Goal: Task Accomplishment & Management: Complete application form

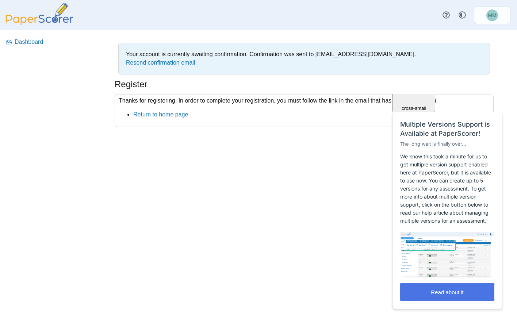
click at [435, 291] on button "Read about it" at bounding box center [447, 292] width 94 height 18
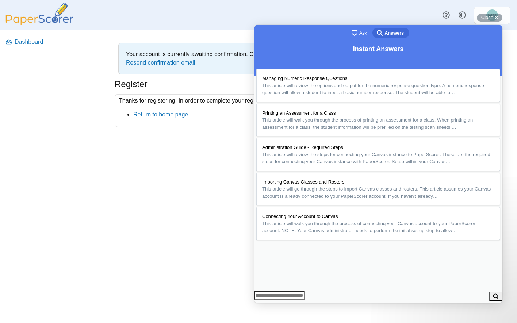
scroll to position [37, 0]
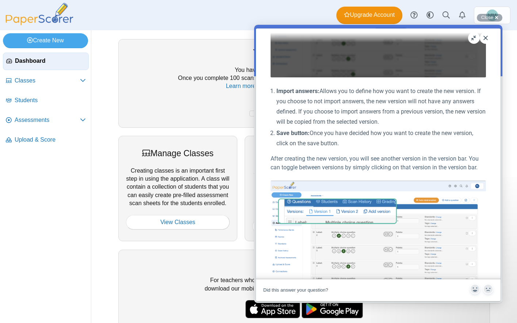
scroll to position [438, 0]
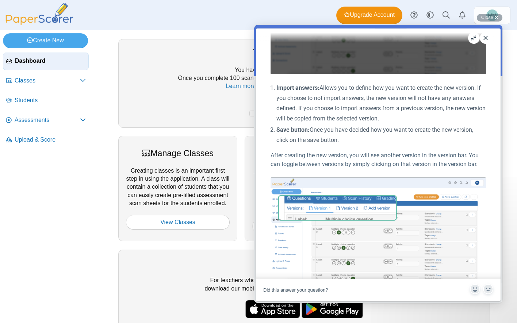
click at [63, 214] on nav "Dashboard Classes PRO" at bounding box center [45, 187] width 91 height 274
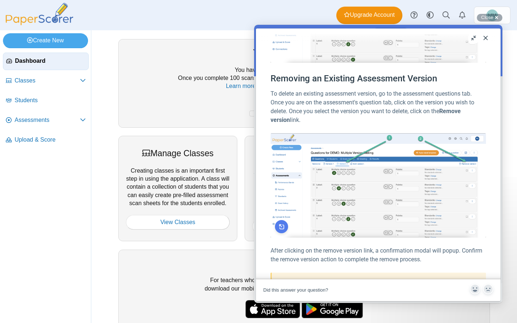
scroll to position [757, 0]
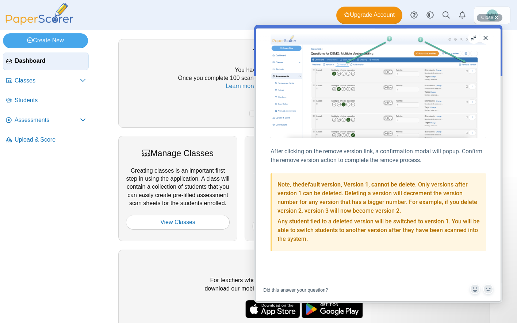
click at [486, 38] on button "Close" at bounding box center [486, 38] width 12 height 12
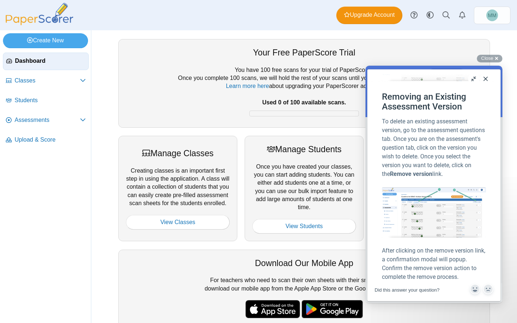
scroll to position [707, 0]
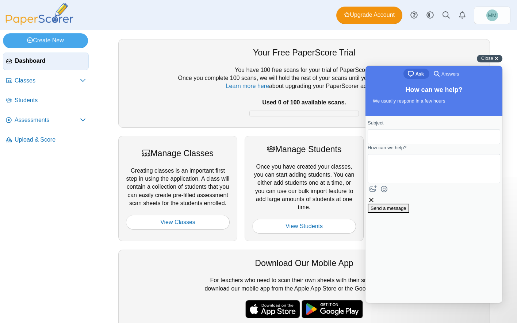
click at [495, 56] on div "Close cross-small" at bounding box center [490, 59] width 26 height 8
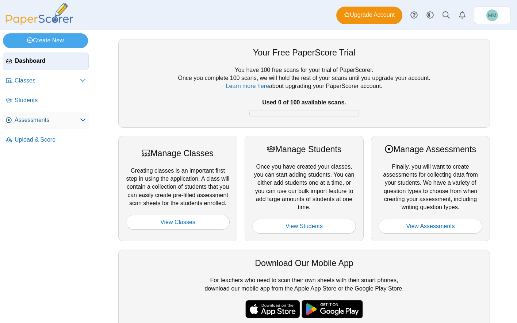
click at [39, 123] on span "Assessments" at bounding box center [47, 120] width 65 height 8
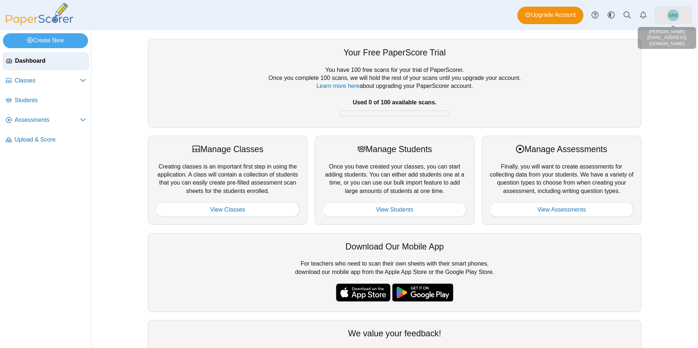
click at [674, 16] on span "MM" at bounding box center [673, 15] width 8 height 5
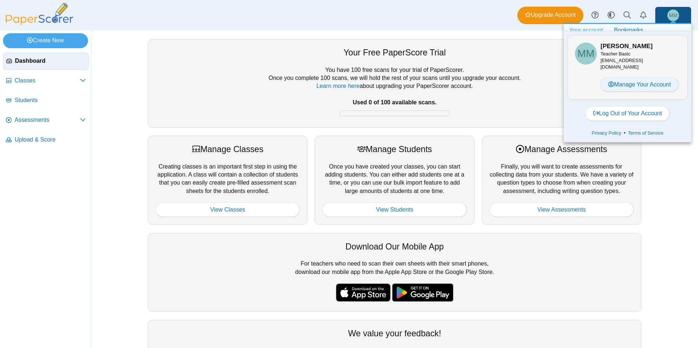
click at [644, 82] on link "Manage Your Account" at bounding box center [640, 84] width 78 height 15
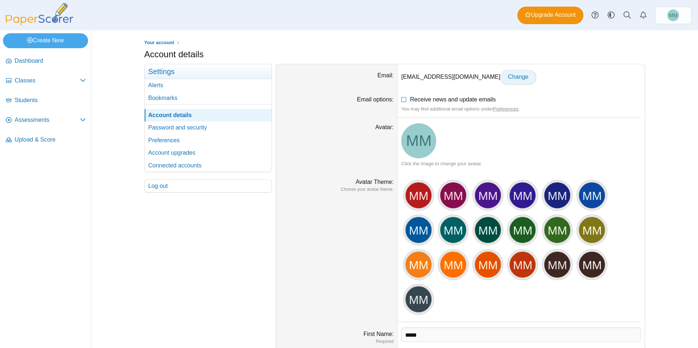
click at [508, 77] on span "Change" at bounding box center [518, 77] width 20 height 6
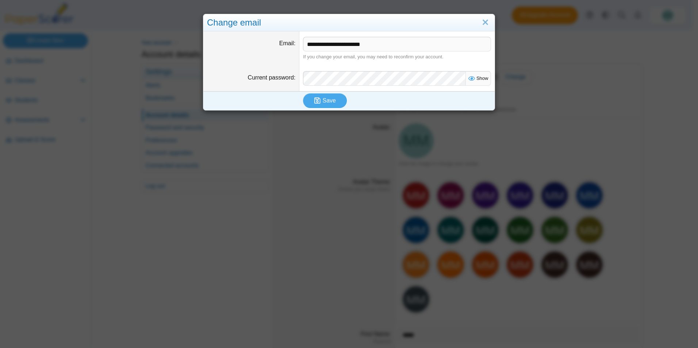
drag, startPoint x: 394, startPoint y: 43, endPoint x: 302, endPoint y: 43, distance: 91.7
click at [303, 42] on input "**********" at bounding box center [397, 44] width 188 height 15
type input "**********"
click at [476, 77] on span "Show" at bounding box center [481, 78] width 14 height 5
click at [323, 102] on span "Save" at bounding box center [329, 101] width 13 height 6
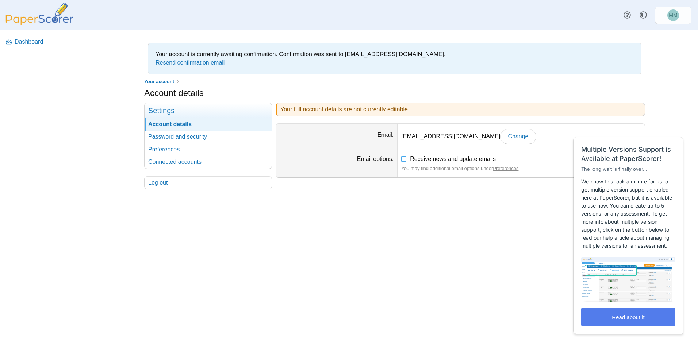
click at [296, 234] on div "Your account is currently awaiting confirmation. Confirmation was sent to mecme…" at bounding box center [395, 189] width 548 height 318
click at [166, 162] on link "Connected accounts" at bounding box center [208, 162] width 127 height 12
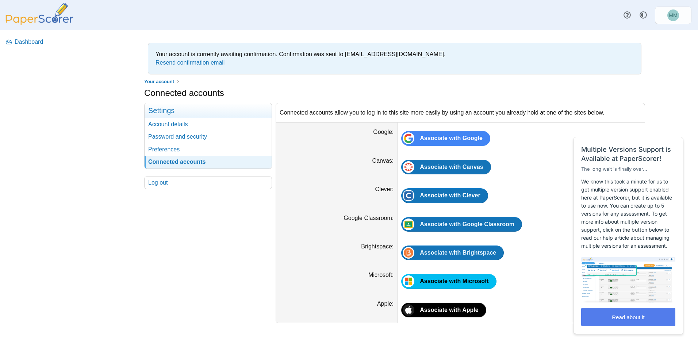
click at [192, 246] on div "Your account Settings Account details Password and security Preferences Connect…" at bounding box center [208, 213] width 128 height 221
click at [160, 247] on div "Your account Settings Account details Password and security Preferences Connect…" at bounding box center [208, 213] width 128 height 221
click at [21, 40] on span "Dashboard" at bounding box center [50, 42] width 71 height 8
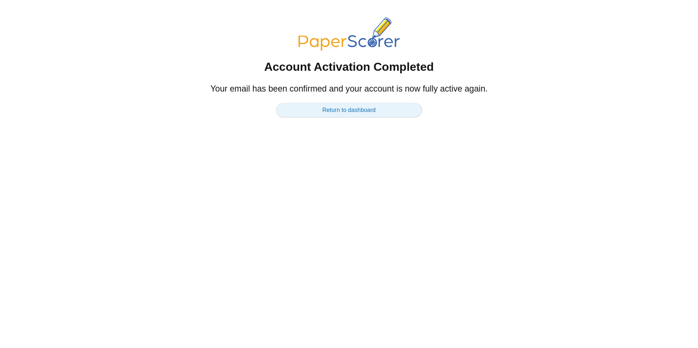
click at [375, 110] on link "Return to dashboard" at bounding box center [349, 110] width 146 height 15
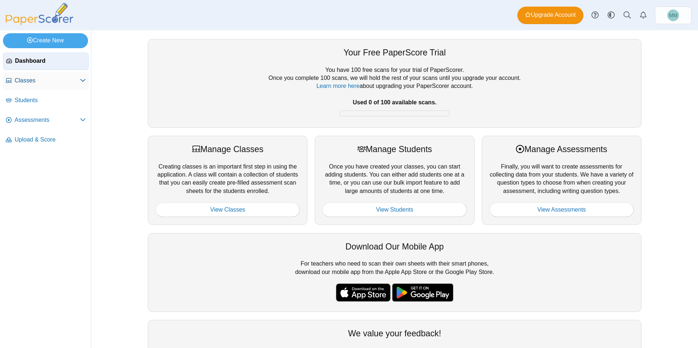
click at [31, 83] on span "Classes" at bounding box center [47, 81] width 65 height 8
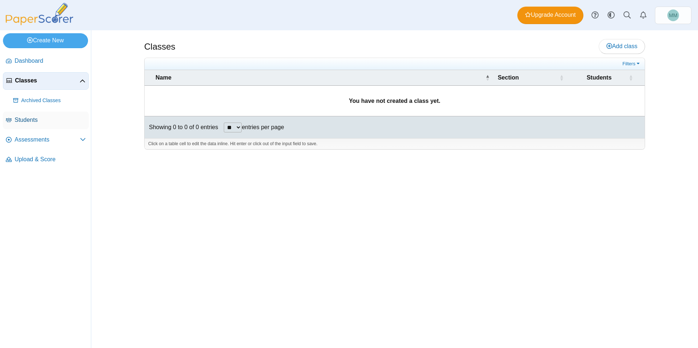
click at [27, 122] on span "Students" at bounding box center [50, 120] width 71 height 8
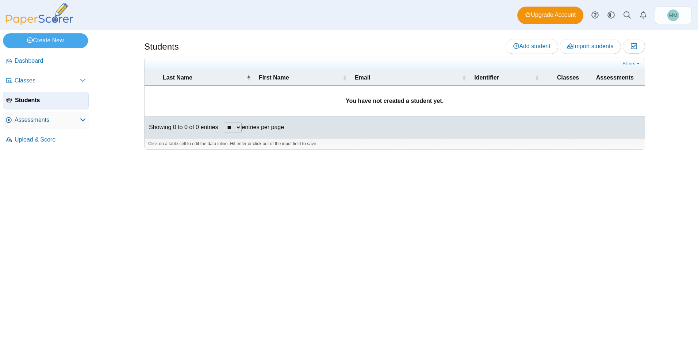
click at [30, 117] on span "Assessments" at bounding box center [47, 120] width 65 height 8
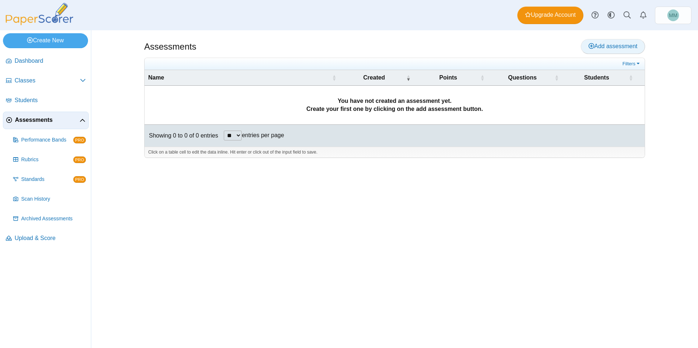
click at [608, 46] on span "Add assessment" at bounding box center [613, 46] width 49 height 6
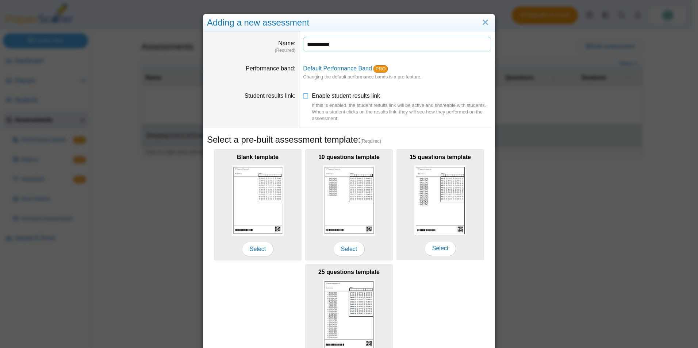
type input "**********"
click at [268, 303] on div "Blank template Select 10 questions template Select 15 questions template Select…" at bounding box center [349, 262] width 284 height 229
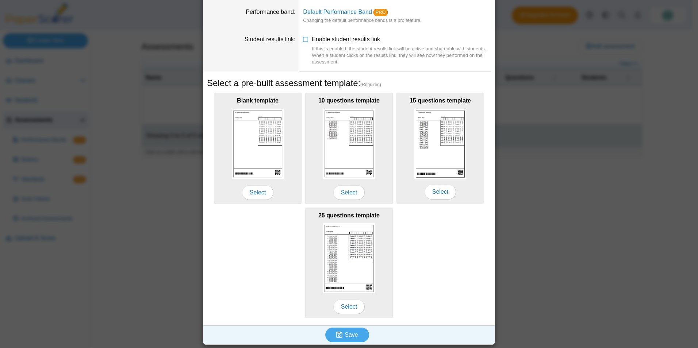
scroll to position [57, 0]
click at [347, 336] on span "Save" at bounding box center [351, 335] width 13 height 6
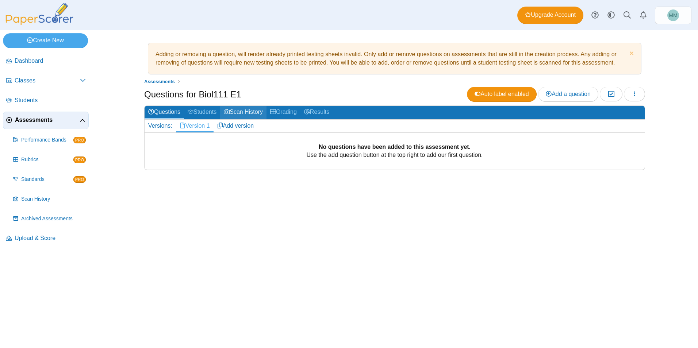
click at [245, 112] on link "Scan History" at bounding box center [243, 113] width 46 height 14
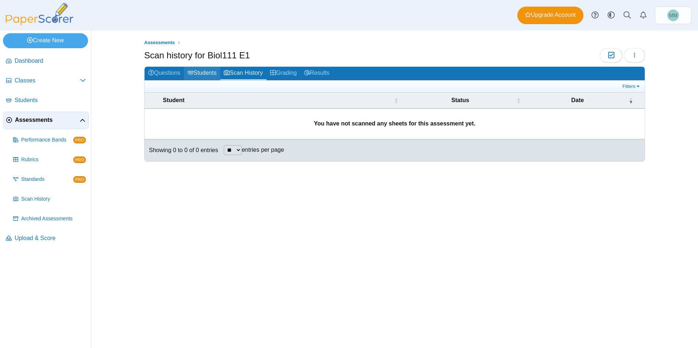
click at [207, 70] on link "Students" at bounding box center [202, 74] width 36 height 14
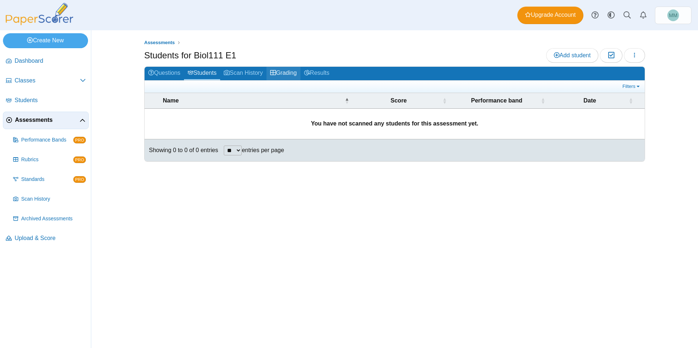
click at [283, 71] on link "Grading" at bounding box center [284, 74] width 34 height 14
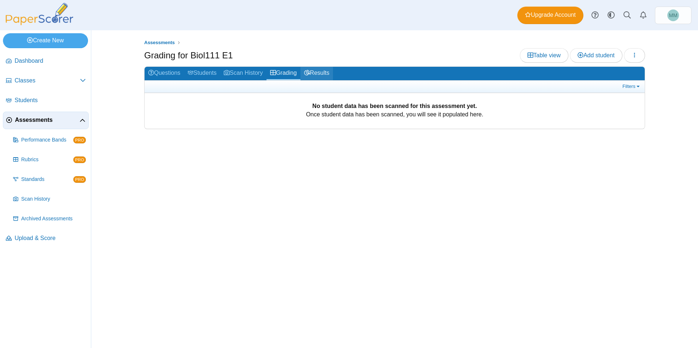
click at [320, 70] on link "Results" at bounding box center [317, 74] width 33 height 14
click at [33, 178] on span "Standards" at bounding box center [47, 179] width 52 height 7
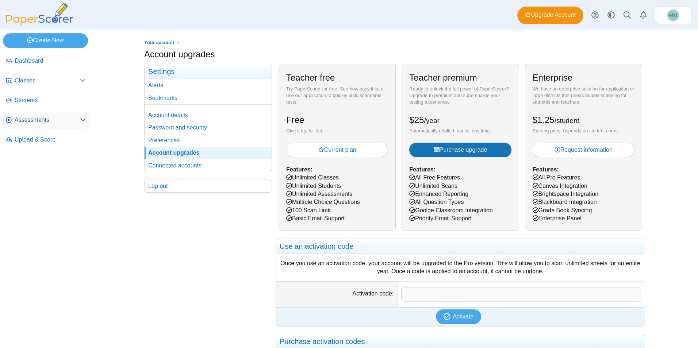
click at [31, 118] on span "Assessments" at bounding box center [47, 120] width 65 height 8
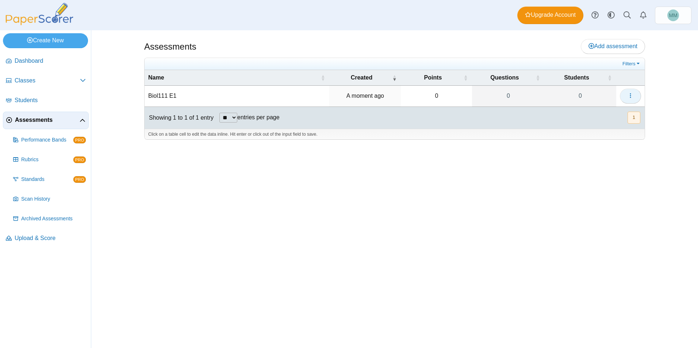
click at [631, 95] on icon "button" at bounding box center [631, 96] width 6 height 6
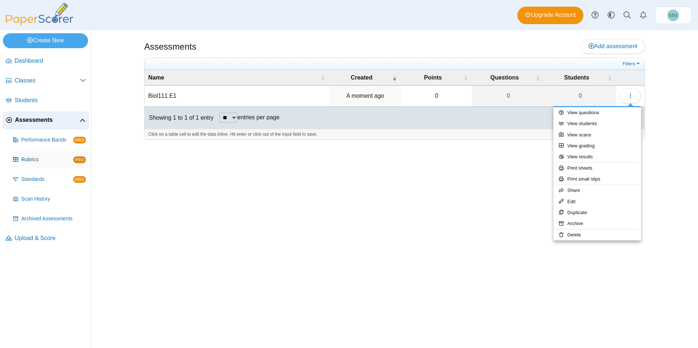
click at [42, 161] on span "Rubrics" at bounding box center [47, 159] width 52 height 7
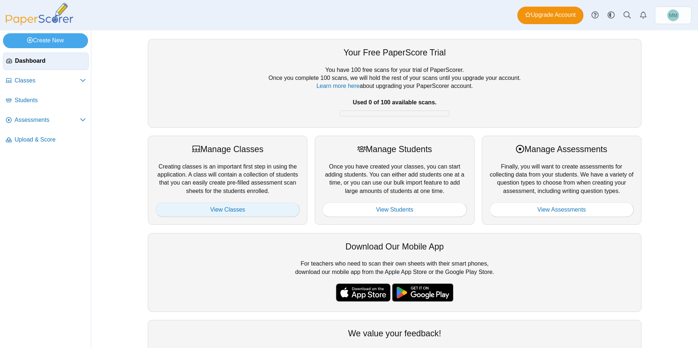
click at [232, 207] on link "View Classes" at bounding box center [228, 210] width 144 height 15
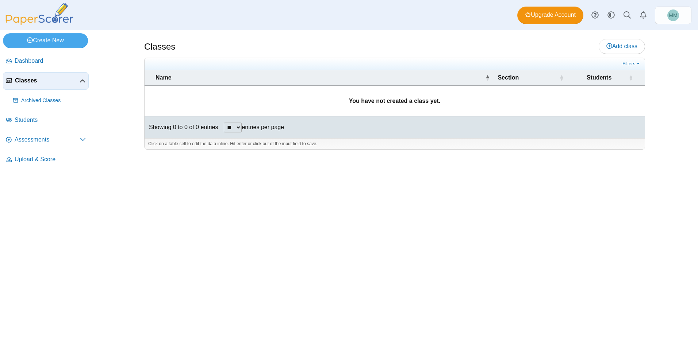
click at [400, 101] on b "You have not created a class yet." at bounding box center [394, 101] width 91 height 6
click at [614, 44] on span "Add class" at bounding box center [622, 46] width 31 height 6
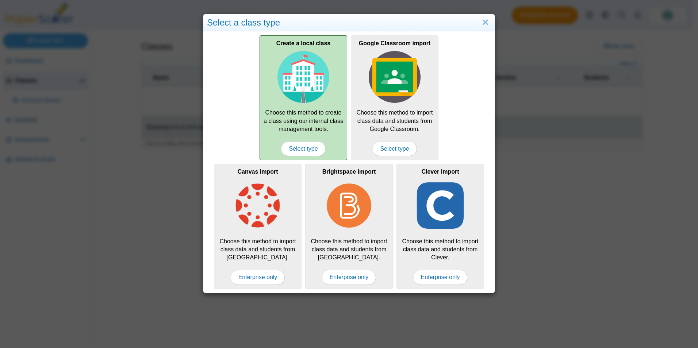
click at [290, 92] on img at bounding box center [304, 77] width 52 height 52
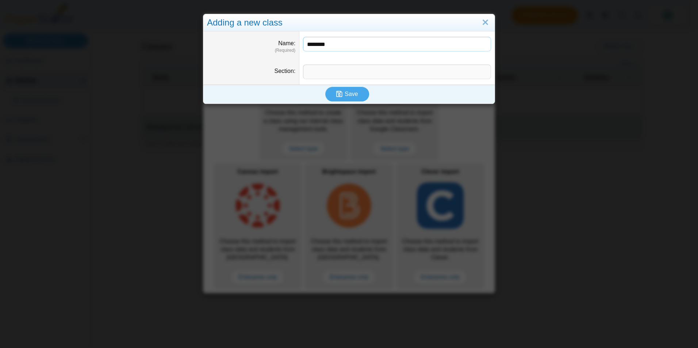
type input "********"
click at [340, 73] on input "Section" at bounding box center [397, 72] width 188 height 15
type input "*"
click at [356, 95] on button "Save" at bounding box center [347, 94] width 44 height 15
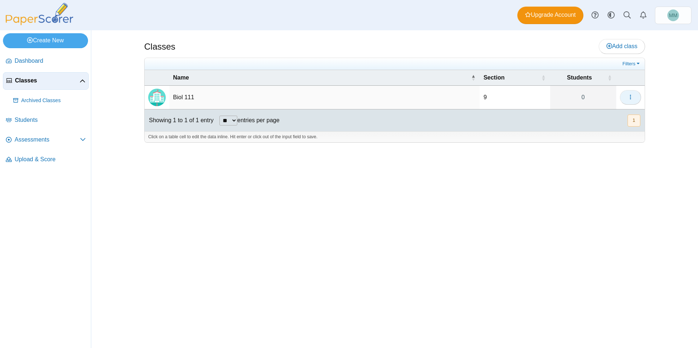
click at [629, 97] on icon "button" at bounding box center [631, 97] width 6 height 6
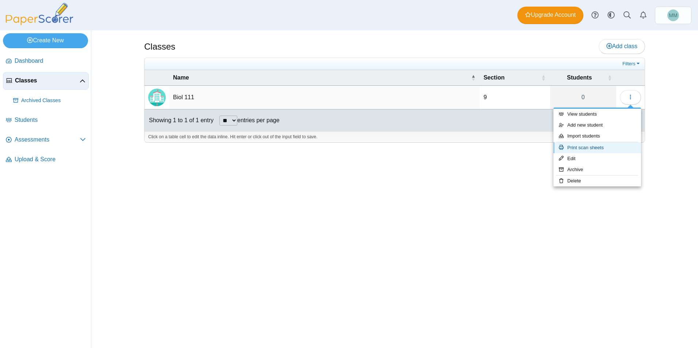
click at [599, 148] on link "Print scan sheets" at bounding box center [598, 147] width 88 height 11
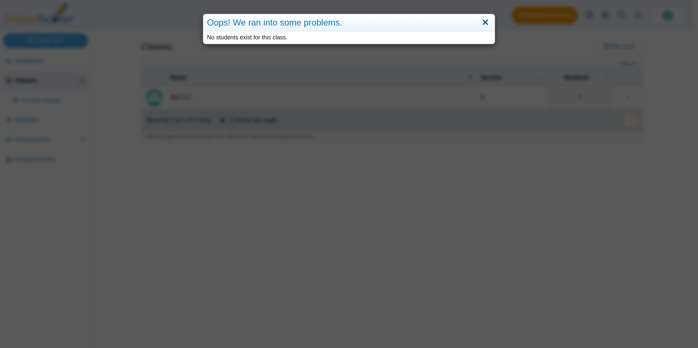
click at [480, 20] on link "Close" at bounding box center [485, 22] width 11 height 12
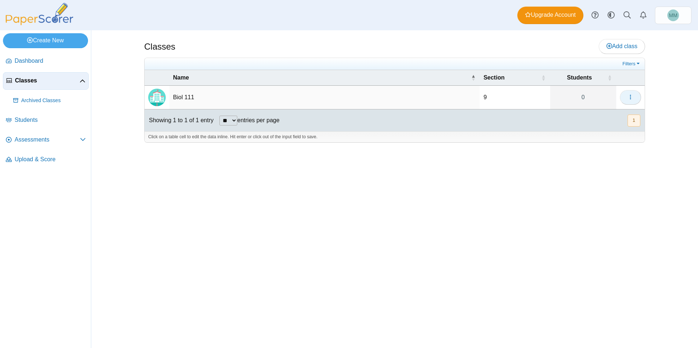
click at [625, 93] on button "button" at bounding box center [630, 97] width 21 height 15
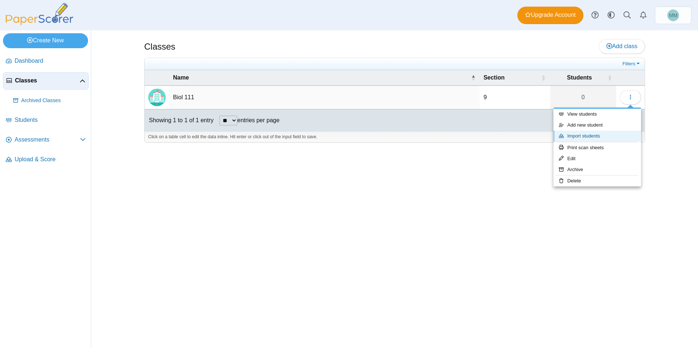
click at [593, 136] on link "Import students" at bounding box center [598, 136] width 88 height 11
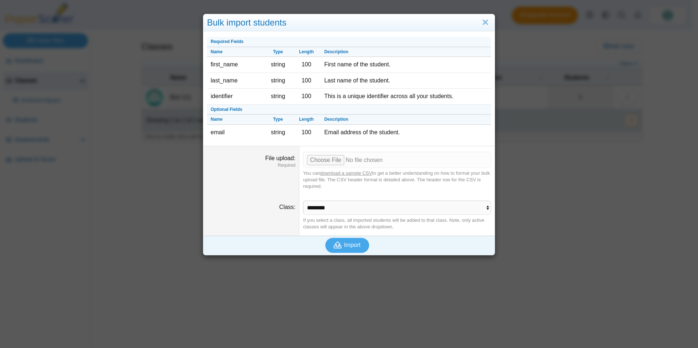
click at [343, 23] on div "Bulk import students" at bounding box center [349, 22] width 292 height 17
click at [346, 241] on button "Import" at bounding box center [347, 245] width 44 height 15
click at [323, 159] on input "File upload" at bounding box center [397, 160] width 188 height 16
type input "**********"
click at [340, 246] on icon "submit" at bounding box center [339, 245] width 10 height 8
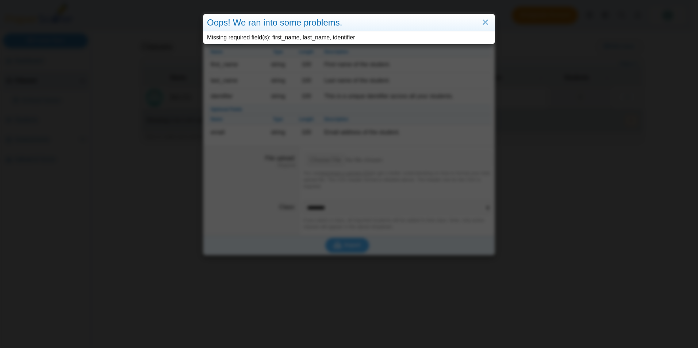
drag, startPoint x: 270, startPoint y: 38, endPoint x: 403, endPoint y: 39, distance: 133.7
click at [403, 39] on div "Missing required field(s): first_name, last_name, identifier" at bounding box center [349, 37] width 292 height 12
copy div "first_name, last_name, identifier"
click at [482, 20] on link "Close" at bounding box center [485, 22] width 11 height 12
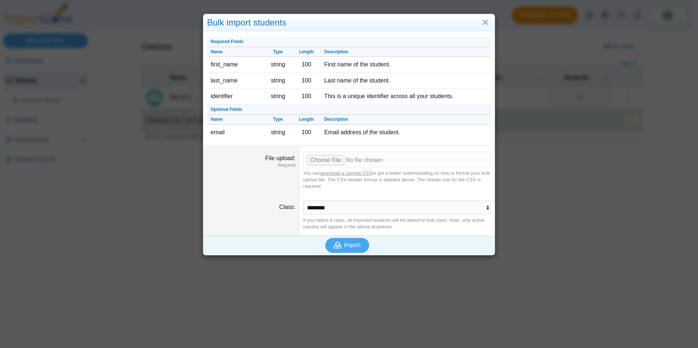
click at [143, 170] on div "Bulk import students Required Fields Name Type Length Description first_name st…" at bounding box center [349, 174] width 698 height 348
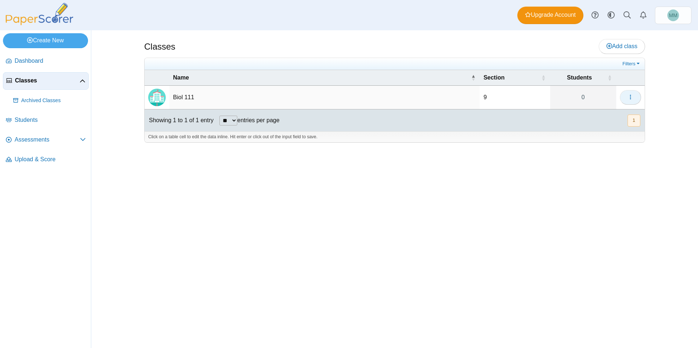
click at [634, 95] on button "button" at bounding box center [630, 97] width 21 height 15
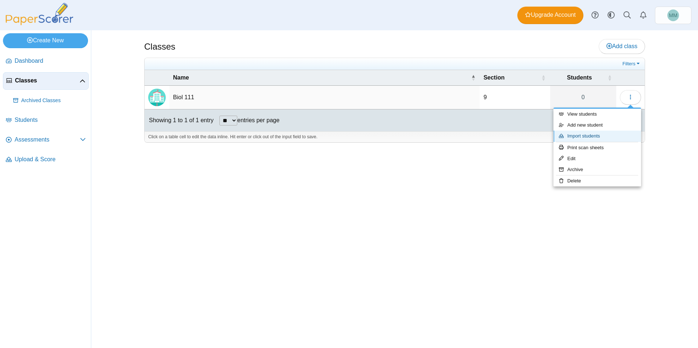
click at [594, 135] on link "Import students" at bounding box center [598, 136] width 88 height 11
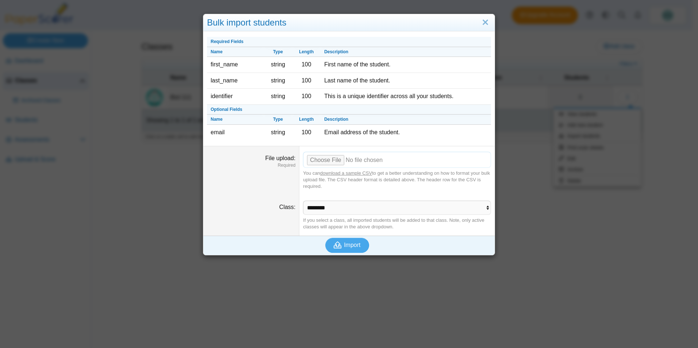
click at [324, 160] on input "File upload" at bounding box center [397, 160] width 188 height 16
click at [348, 244] on span "Import" at bounding box center [352, 245] width 16 height 6
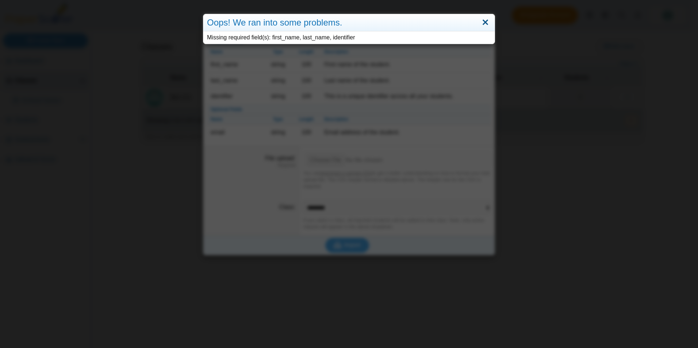
click at [484, 21] on link "Close" at bounding box center [485, 22] width 11 height 12
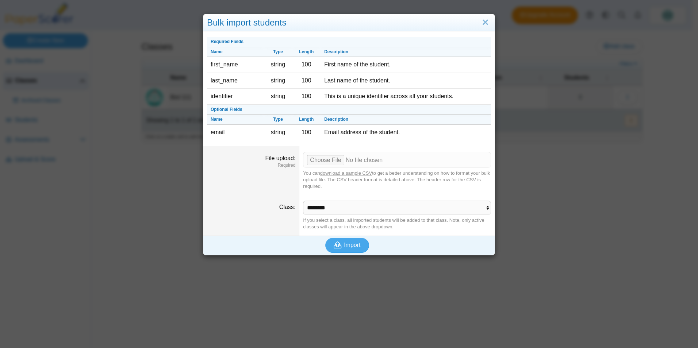
click at [539, 98] on div "Bulk import students Required Fields Name Type Length Description first_name st…" at bounding box center [349, 174] width 698 height 348
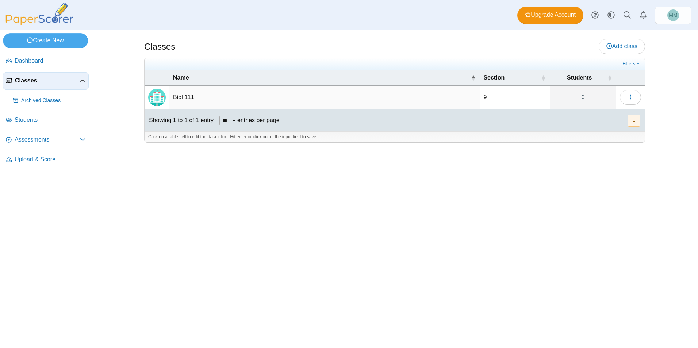
click at [248, 186] on div "Classes Add class Filters 9 0" at bounding box center [395, 189] width 548 height 318
click at [628, 97] on icon "button" at bounding box center [631, 97] width 6 height 6
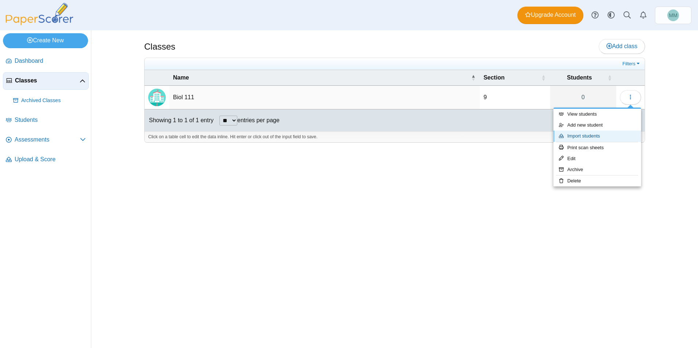
click at [590, 134] on link "Import students" at bounding box center [598, 136] width 88 height 11
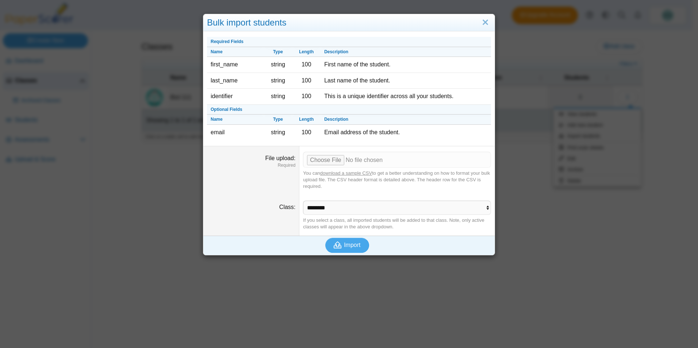
click at [339, 172] on link "download a sample CSV" at bounding box center [346, 173] width 52 height 5
click at [601, 165] on div "Bulk import students Required Fields Name Type Length Description first_name st…" at bounding box center [349, 174] width 698 height 348
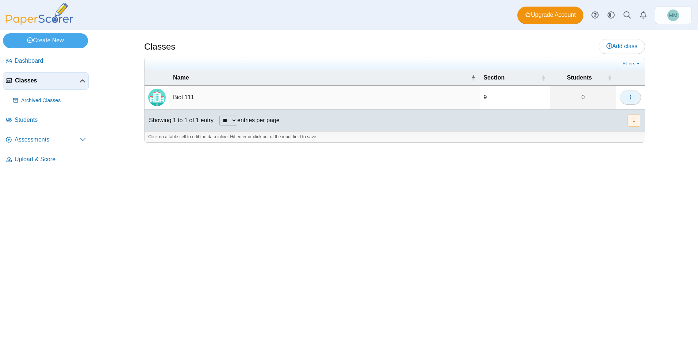
click at [632, 96] on icon "button" at bounding box center [631, 97] width 6 height 6
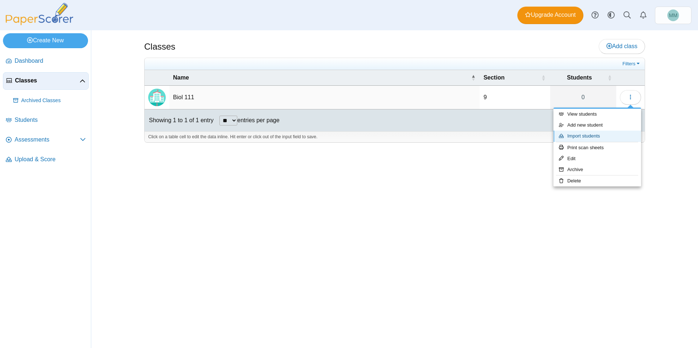
click at [597, 136] on link "Import students" at bounding box center [598, 136] width 88 height 11
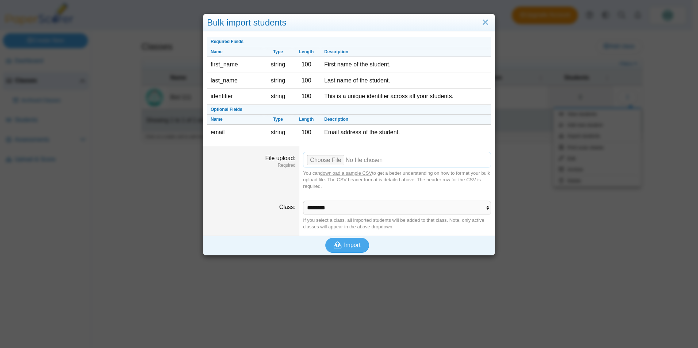
click at [324, 162] on input "File upload" at bounding box center [397, 160] width 188 height 16
click at [325, 158] on input "File upload" at bounding box center [397, 160] width 188 height 16
type input "**********"
click at [344, 242] on span "Import" at bounding box center [352, 245] width 16 height 6
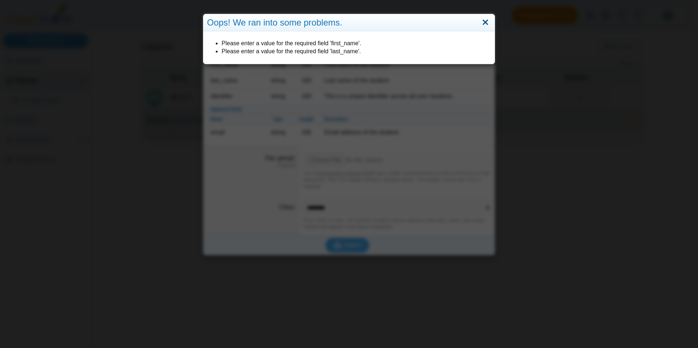
click at [484, 19] on link "Close" at bounding box center [485, 22] width 11 height 12
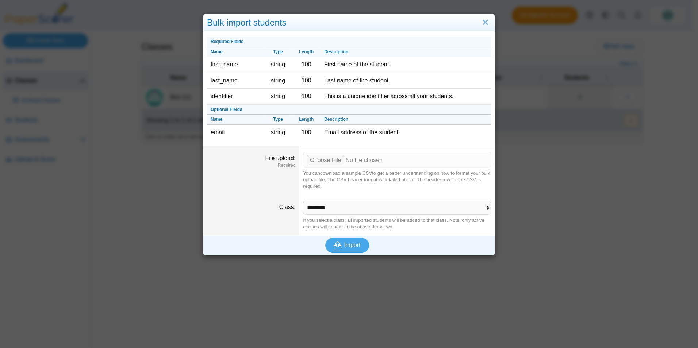
click at [523, 149] on div "Bulk import students Required Fields Name Type Length Description first_name st…" at bounding box center [349, 174] width 698 height 348
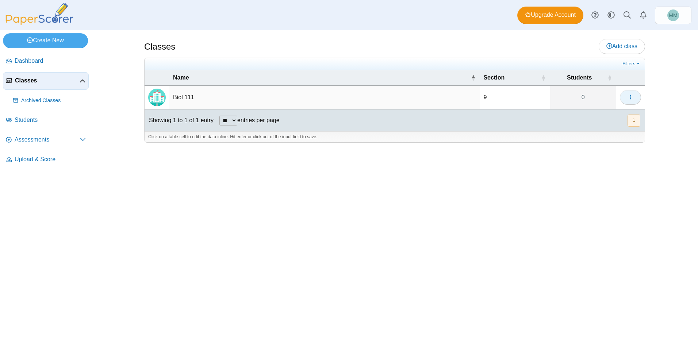
click at [626, 95] on button "button" at bounding box center [630, 97] width 21 height 15
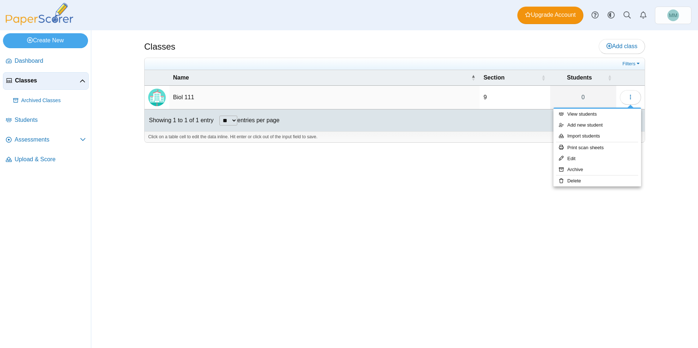
click at [386, 148] on div at bounding box center [394, 146] width 501 height 7
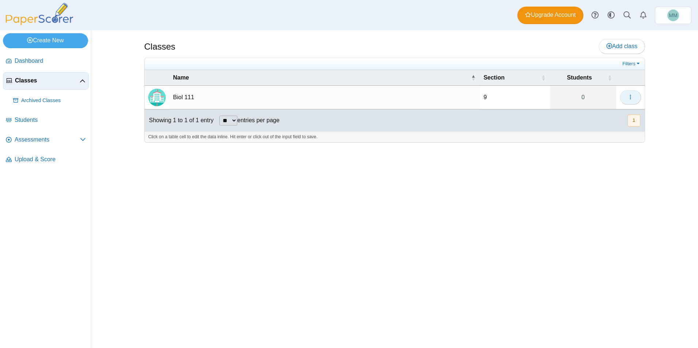
click at [628, 96] on icon "button" at bounding box center [631, 97] width 6 height 6
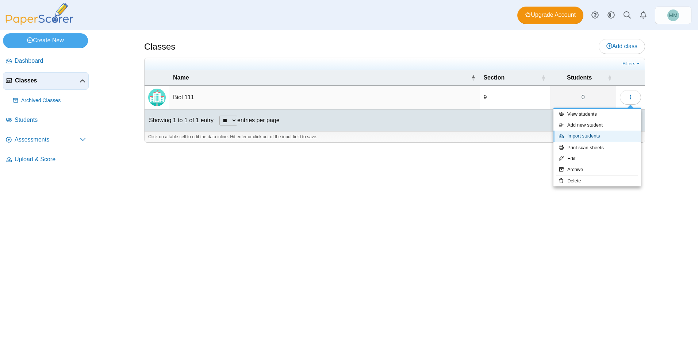
click at [586, 137] on link "Import students" at bounding box center [598, 136] width 88 height 11
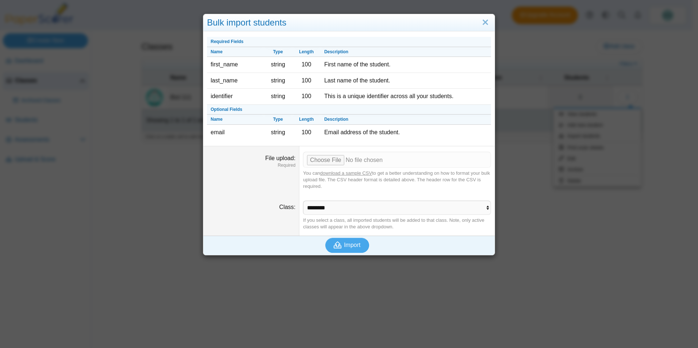
click at [345, 172] on link "download a sample CSV" at bounding box center [346, 173] width 52 height 5
click at [322, 159] on input "File upload" at bounding box center [397, 160] width 188 height 16
click at [326, 156] on input "File upload" at bounding box center [397, 160] width 188 height 16
type input "**********"
click at [350, 245] on span "Import" at bounding box center [352, 245] width 16 height 6
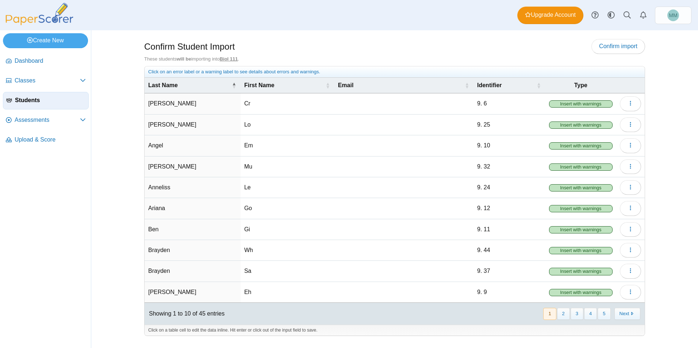
click at [572, 251] on span "Insert with warnings" at bounding box center [581, 250] width 64 height 7
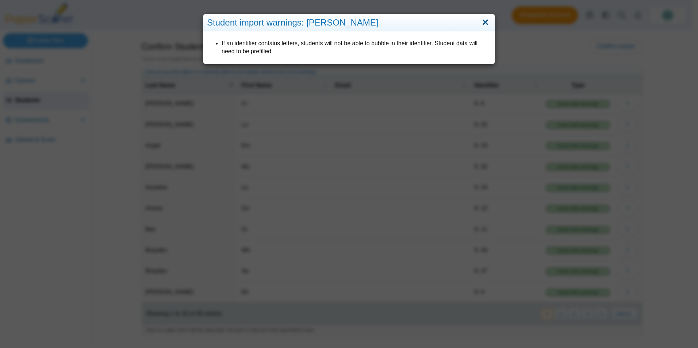
click at [481, 20] on link "Close" at bounding box center [485, 22] width 11 height 12
